Goal: Information Seeking & Learning: Learn about a topic

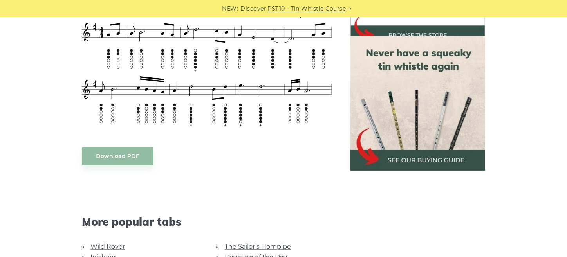
scroll to position [508, 0]
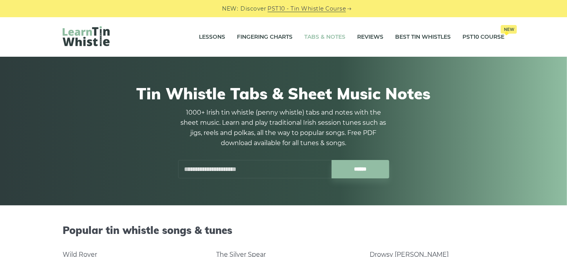
scroll to position [195, 0]
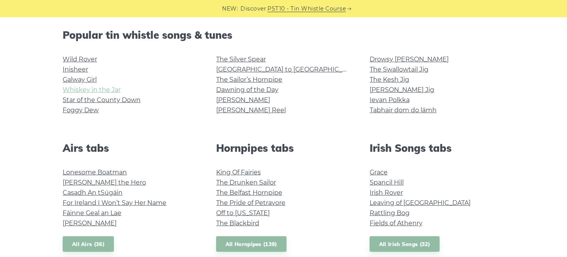
click at [92, 90] on link "Whiskey in the Jar" at bounding box center [92, 89] width 58 height 7
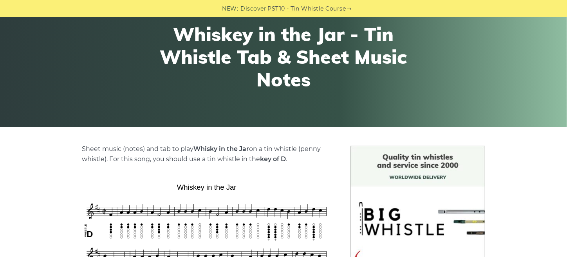
scroll to position [195, 0]
